Goal: Task Accomplishment & Management: Manage account settings

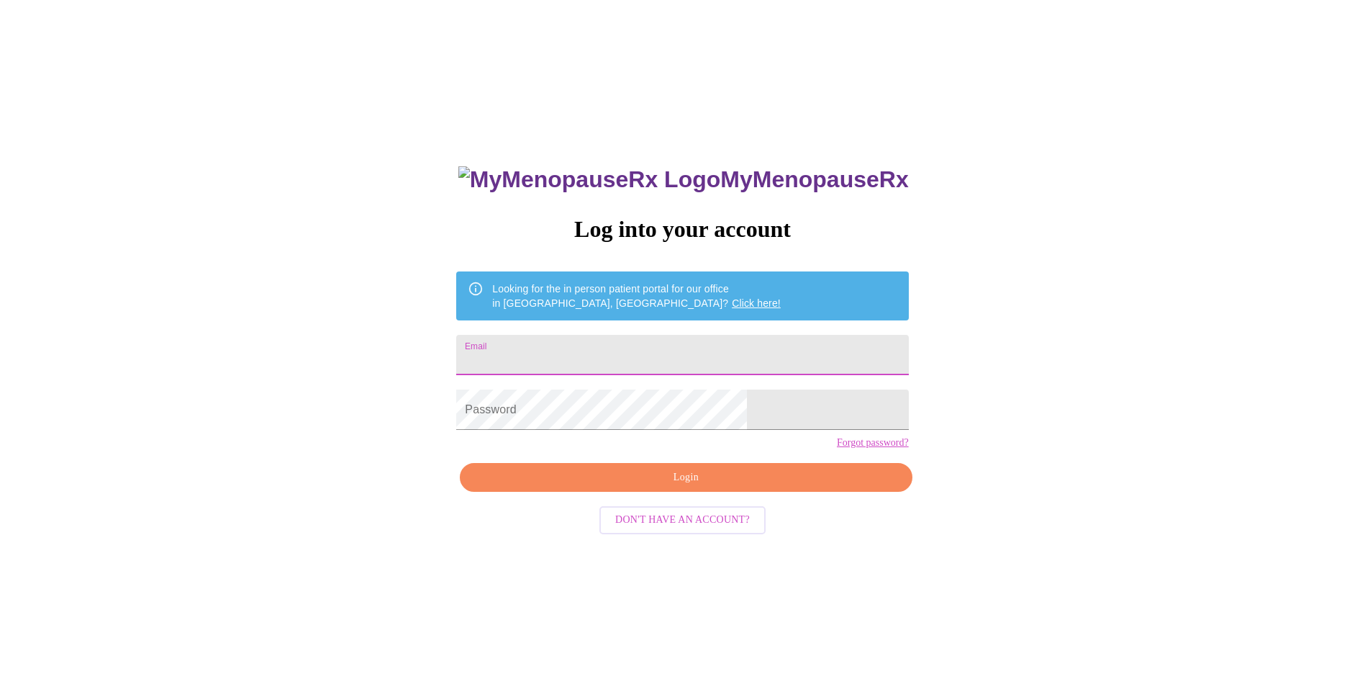
click at [597, 347] on input "Email" at bounding box center [682, 355] width 452 height 40
